Goal: Transaction & Acquisition: Purchase product/service

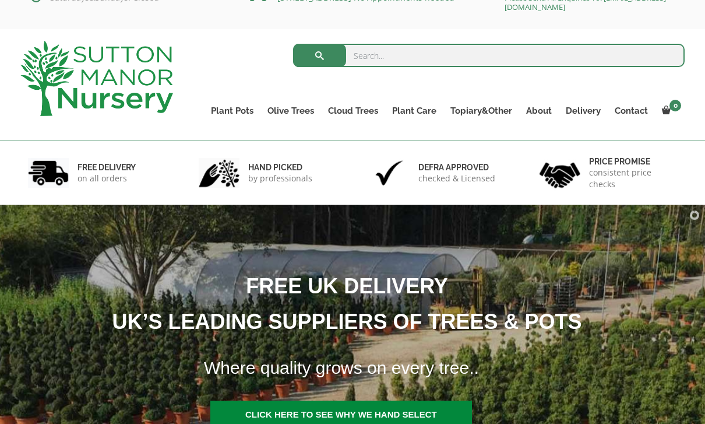
click at [577, 56] on input "search" at bounding box center [489, 55] width 392 height 23
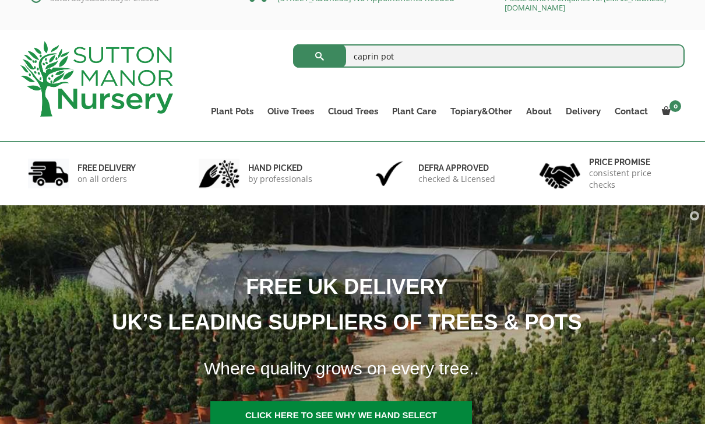
type input "caprin pot"
click at [319, 55] on button "submit" at bounding box center [319, 55] width 53 height 23
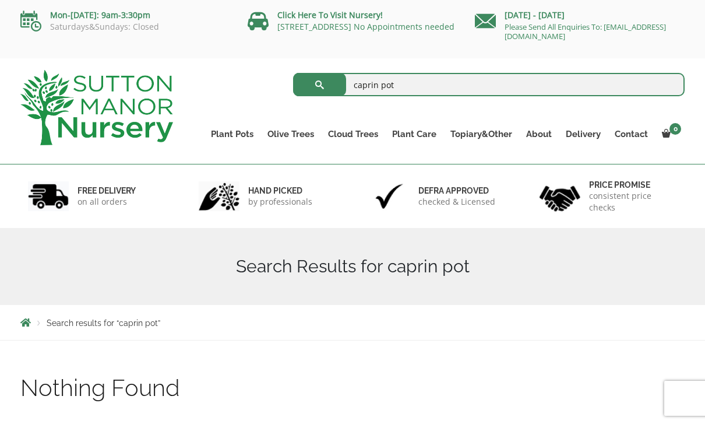
click at [378, 79] on input "caprin pot" at bounding box center [489, 84] width 392 height 23
type input "capri pot"
click at [319, 85] on button "submit" at bounding box center [319, 84] width 53 height 23
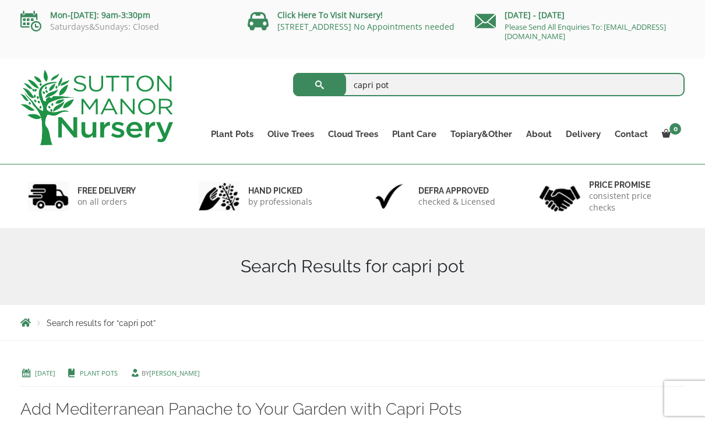
click at [374, 89] on input "capri pot" at bounding box center [489, 84] width 392 height 23
type input "capri plantn pot"
click at [319, 85] on button "submit" at bounding box center [319, 84] width 53 height 23
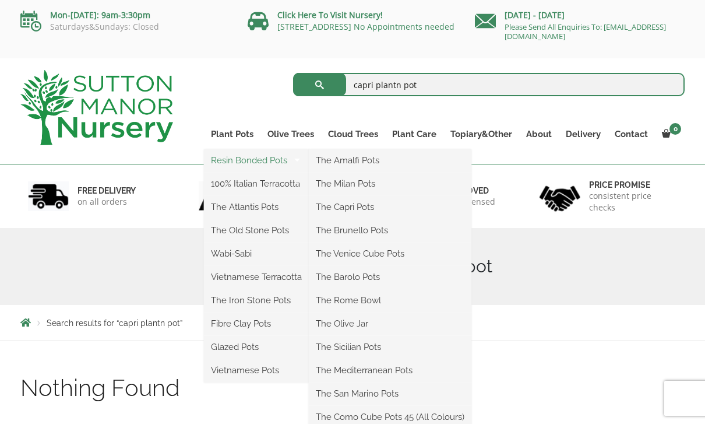
click at [271, 157] on link "Resin Bonded Pots" at bounding box center [256, 160] width 105 height 17
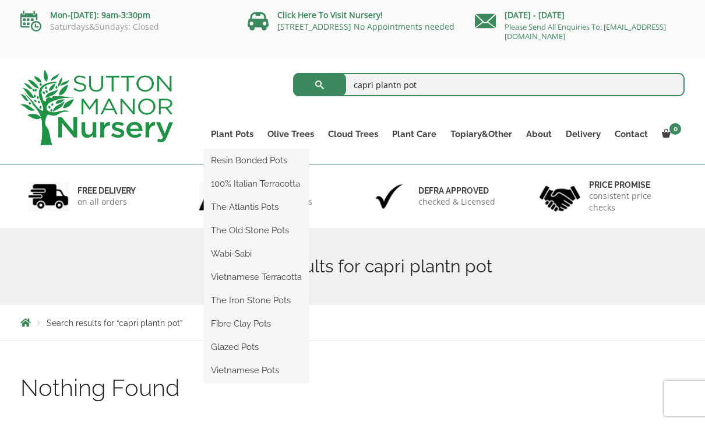
click at [231, 149] on ul "Resin Bonded Pots The Amalfi Pots The Milan Pots The Capri Pots The Brunello Po…" at bounding box center [256, 265] width 105 height 233
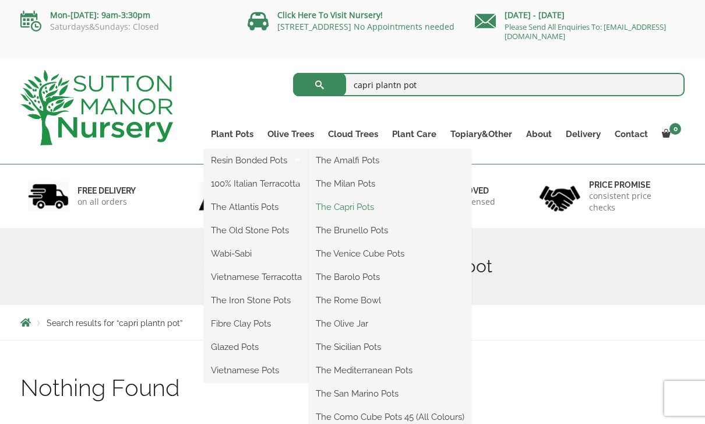
click at [378, 202] on link "The Capri Pots" at bounding box center [390, 206] width 163 height 17
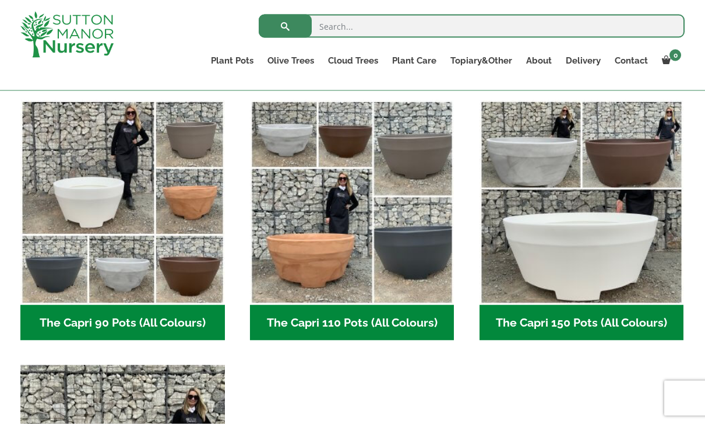
scroll to position [562, 0]
click at [424, 321] on h2 "The Capri 110 Pots (All Colours) (5)" at bounding box center [352, 322] width 205 height 36
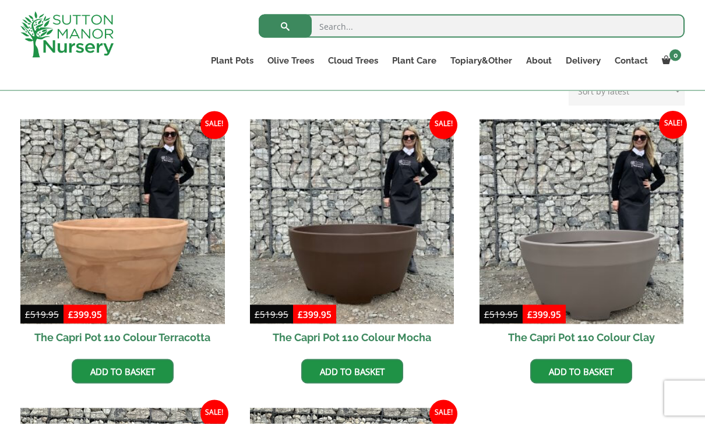
scroll to position [271, 0]
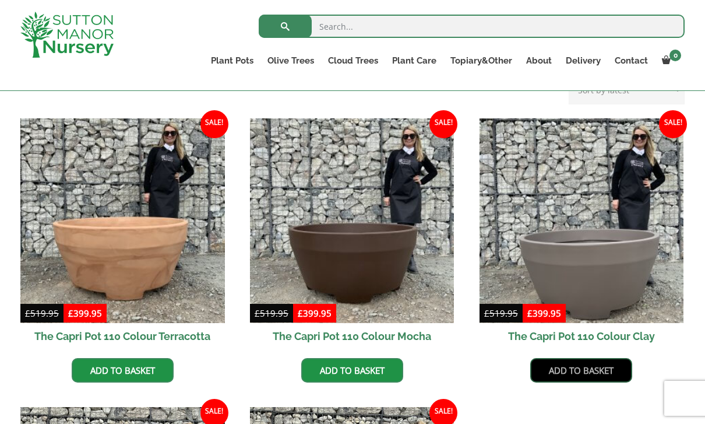
click at [599, 367] on link "Add to basket" at bounding box center [582, 370] width 102 height 24
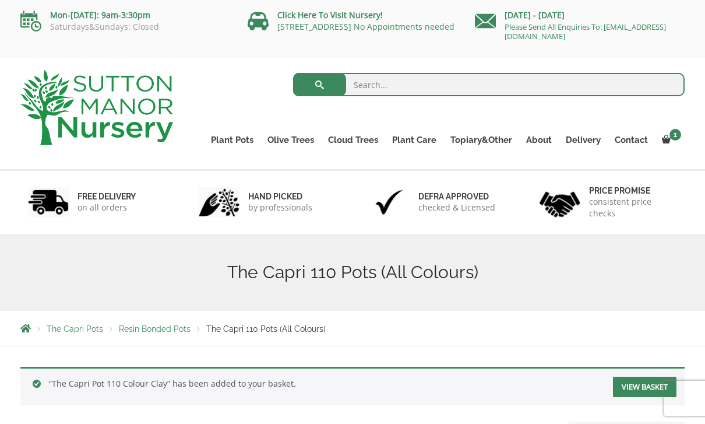
click at [634, 381] on link "View basket" at bounding box center [645, 387] width 64 height 20
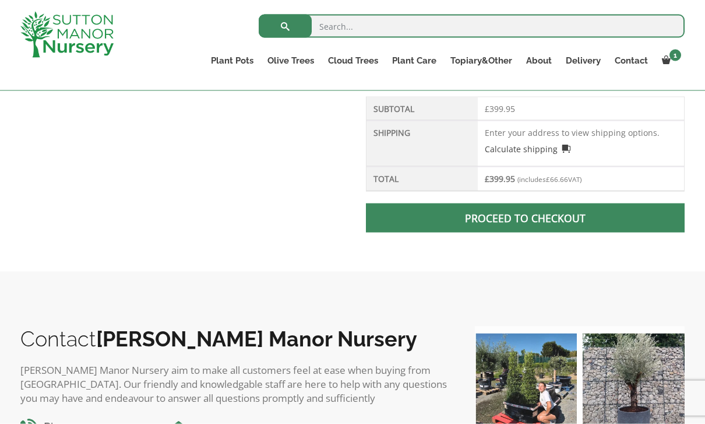
scroll to position [545, 0]
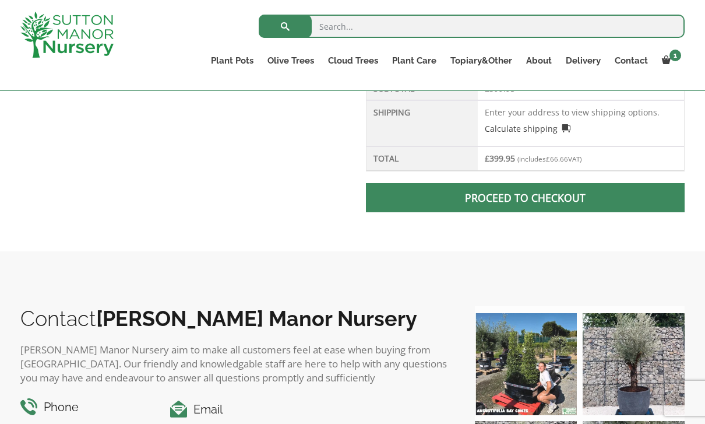
click at [620, 201] on link "Proceed to checkout" at bounding box center [525, 197] width 319 height 29
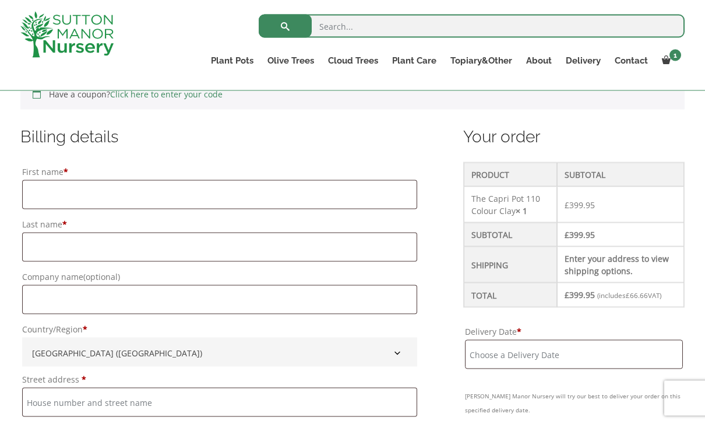
scroll to position [239, 0]
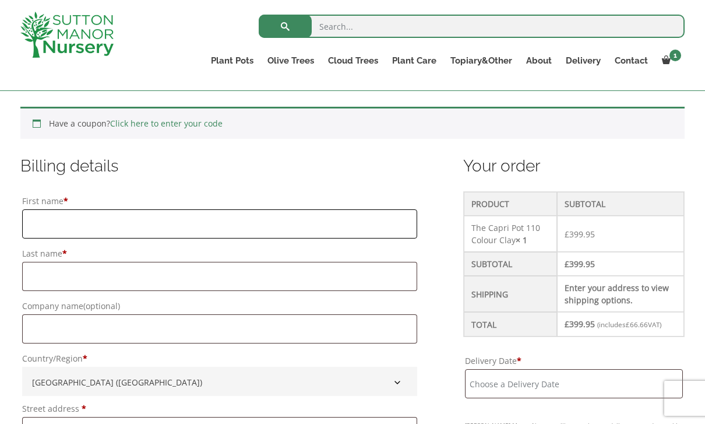
click at [69, 227] on input "First name *" at bounding box center [219, 223] width 395 height 29
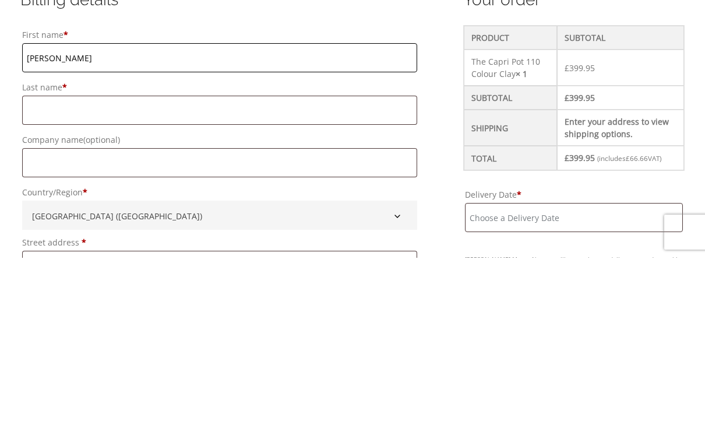
type input "Deborah"
click at [43, 262] on input "Last name *" at bounding box center [219, 276] width 395 height 29
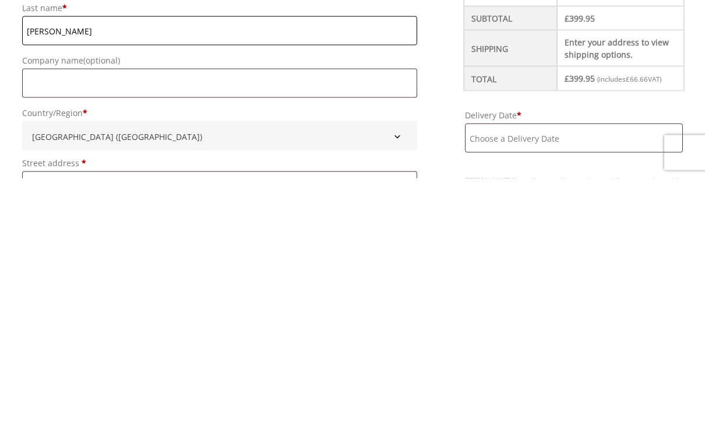
type input "Newton"
click at [173, 314] on input "Company name (optional)" at bounding box center [219, 328] width 395 height 29
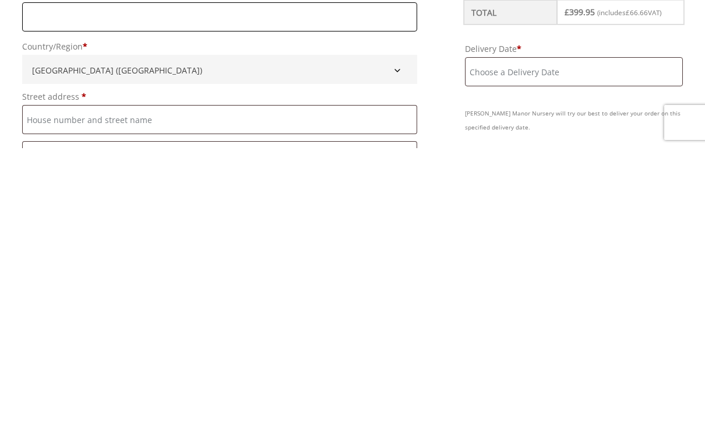
scroll to position [278, 0]
click at [261, 378] on input "Street address *" at bounding box center [219, 392] width 395 height 29
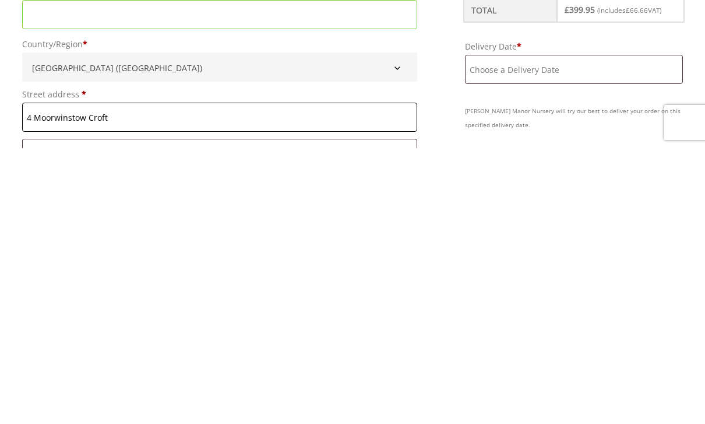
type input "4 Moorwinstow Croft"
click at [127, 415] on input "Flat, suite, unit, etc. (optional)" at bounding box center [219, 429] width 395 height 29
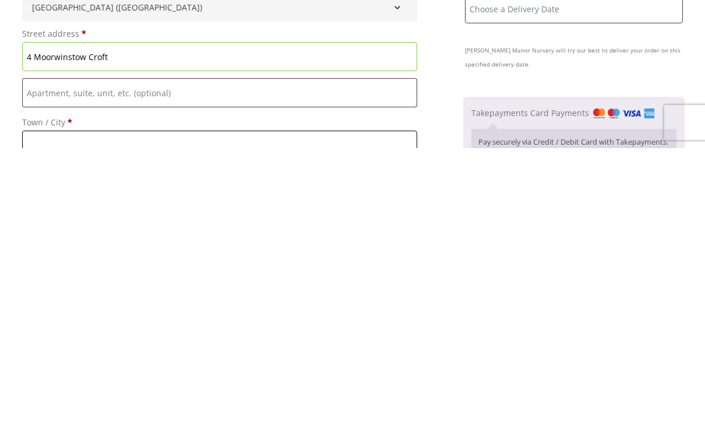
click at [132, 406] on input "Town / City *" at bounding box center [219, 420] width 395 height 29
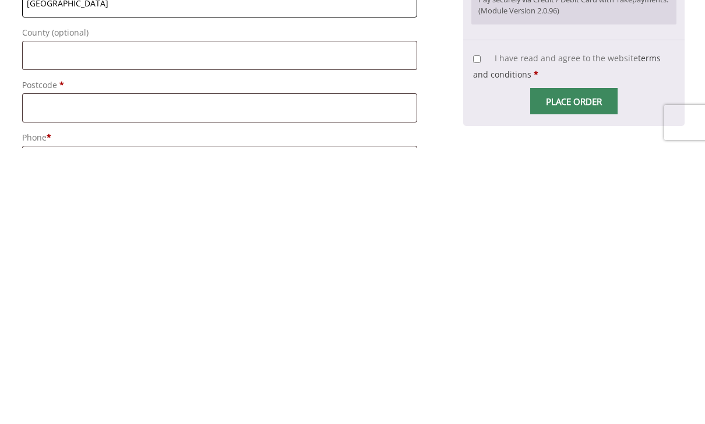
scroll to position [496, 0]
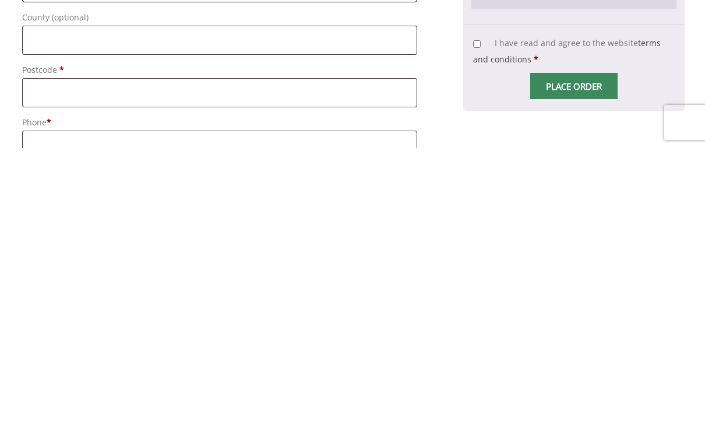
type input "sheffield"
click at [209, 354] on input "Postcode *" at bounding box center [219, 368] width 395 height 29
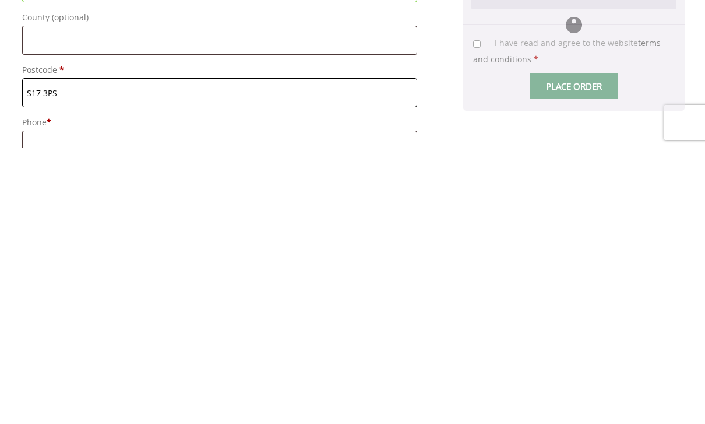
type input "S17 3PS"
click at [198, 406] on input "Phone *" at bounding box center [219, 420] width 395 height 29
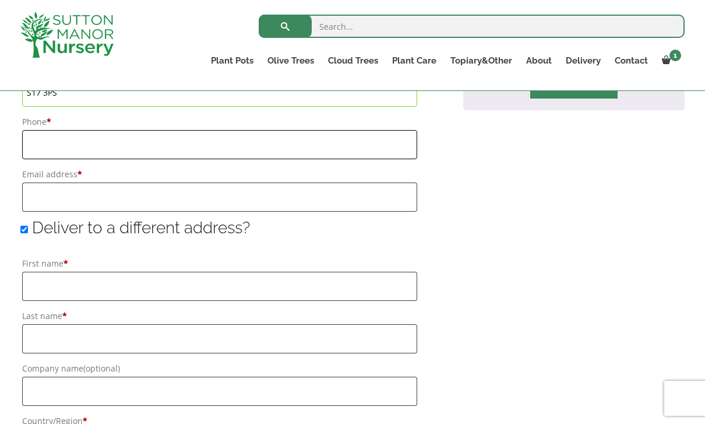
scroll to position [771, 0]
type input "7766745065"
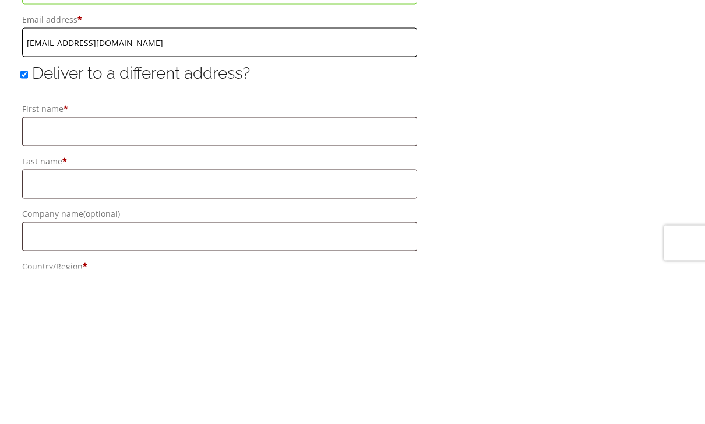
type input "debbonewton@gmail.com"
click at [31, 219] on label "Deliver to a different address?" at bounding box center [135, 228] width 230 height 19
click at [28, 226] on input "Deliver to a different address?" at bounding box center [24, 230] width 8 height 8
checkbox input "false"
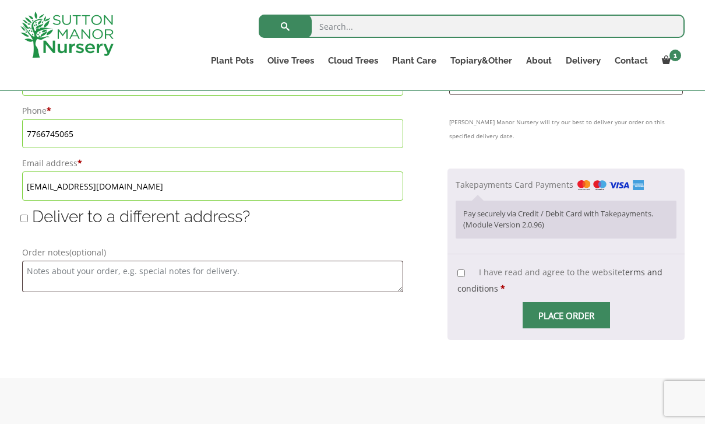
scroll to position [802, 0]
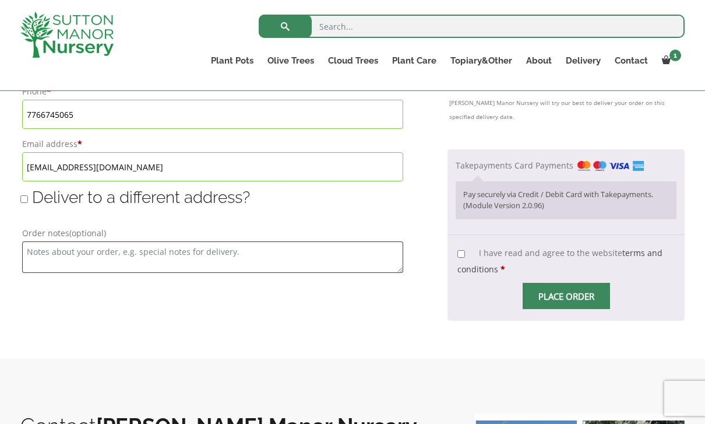
click at [461, 250] on input "I have read and agree to the website terms and conditions *" at bounding box center [462, 254] width 8 height 8
checkbox input "true"
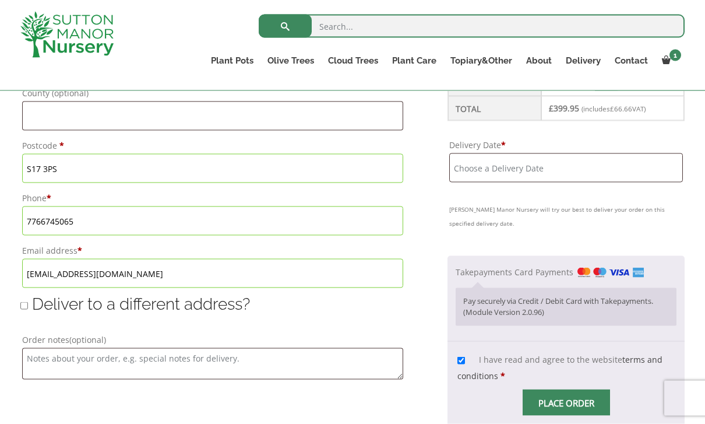
scroll to position [731, 0]
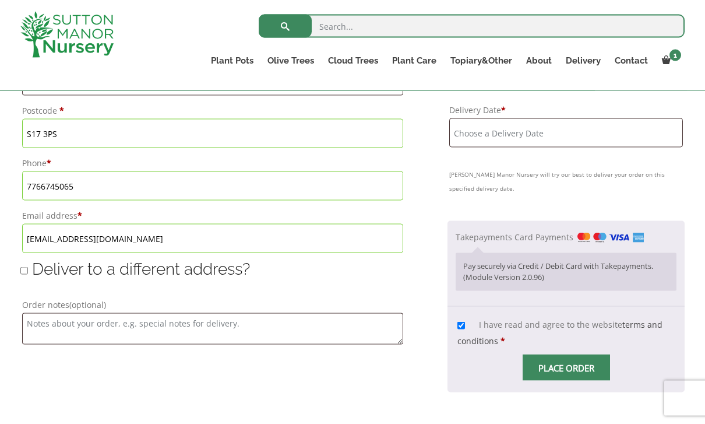
click at [523, 132] on input "Delivery Date *" at bounding box center [566, 132] width 234 height 29
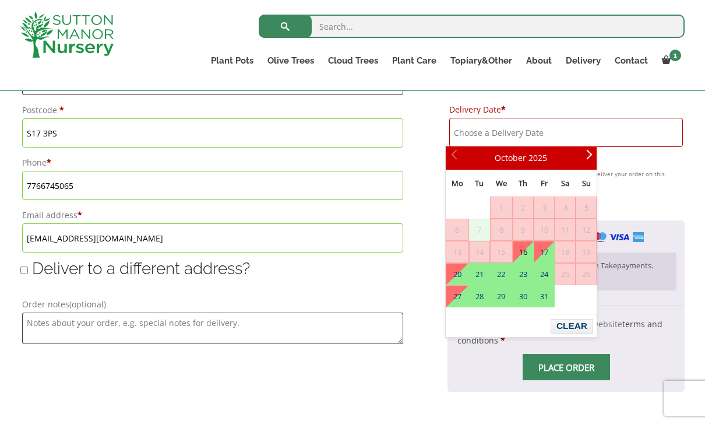
click at [521, 249] on link "16" at bounding box center [524, 251] width 20 height 21
type input "16 October, 2025"
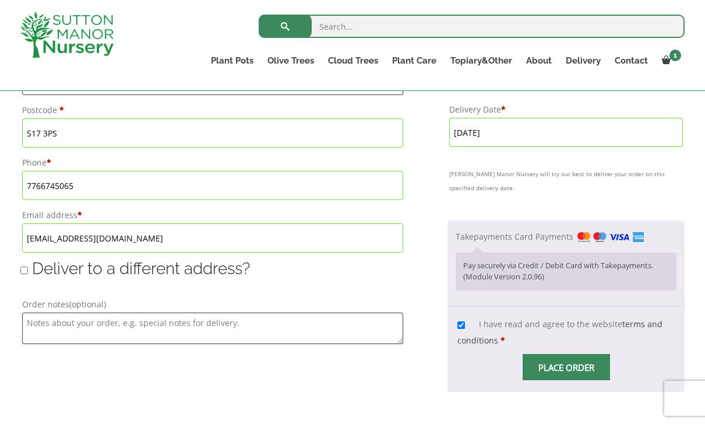
click at [570, 360] on input "Place order" at bounding box center [566, 367] width 87 height 26
